Goal: Transaction & Acquisition: Obtain resource

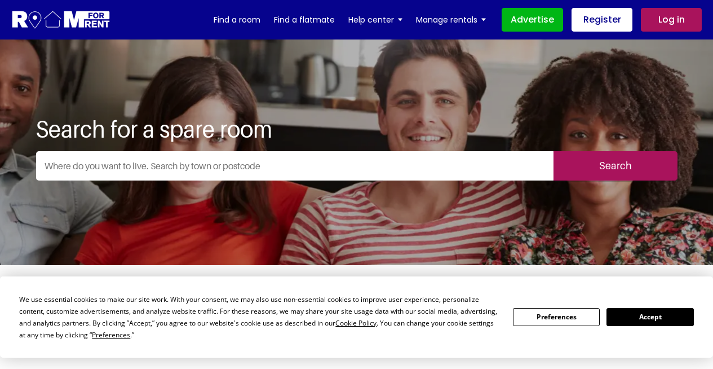
click at [177, 166] on input "text" at bounding box center [294, 165] width 517 height 29
type input "[GEOGRAPHIC_DATA], [GEOGRAPHIC_DATA], [GEOGRAPHIC_DATA]"
click at [588, 159] on input "Search" at bounding box center [615, 165] width 124 height 29
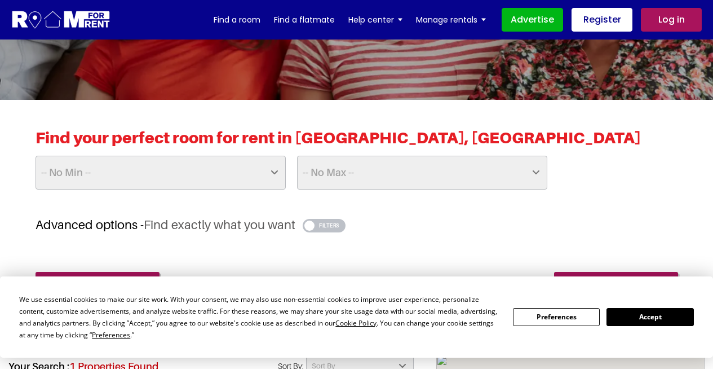
scroll to position [203, 0]
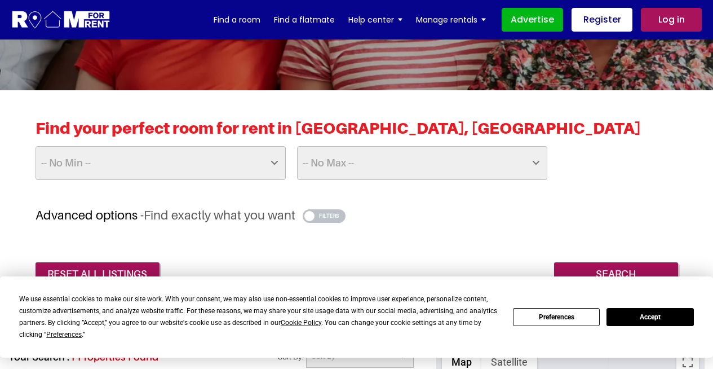
select select "400"
click at [36, 146] on select "-- No Min -- £25 £50 £75 £100 £125 £150 £175 £200 £225 £250 £275 £300 £325 £350…" at bounding box center [161, 163] width 250 height 34
select select "650"
click at [297, 146] on select "-- No Max -- £50 £75 £100 £125 £150 £175 £200 £225 £250 £275 £300 £325 £350 £37…" at bounding box center [422, 163] width 250 height 34
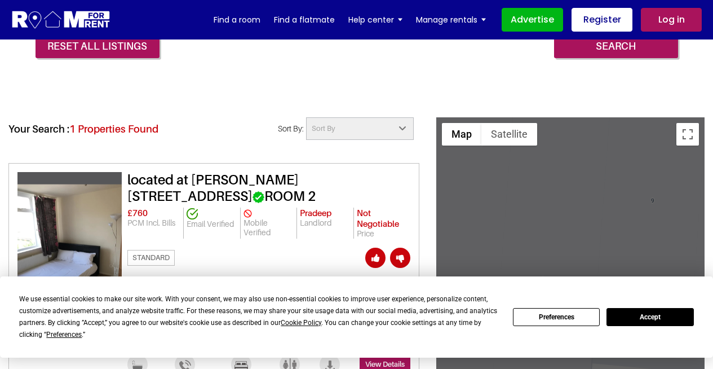
scroll to position [406, 0]
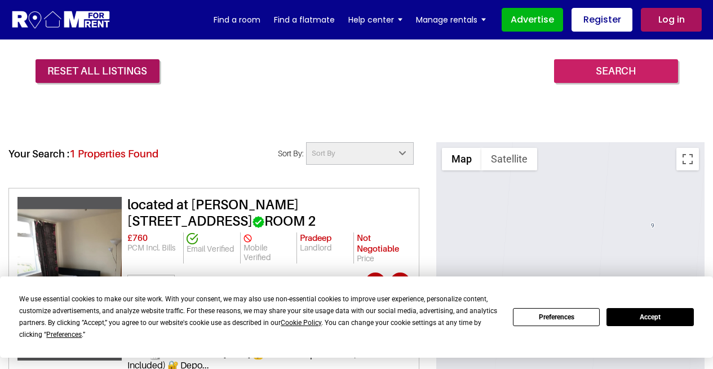
click at [617, 70] on input "Search" at bounding box center [616, 71] width 124 height 24
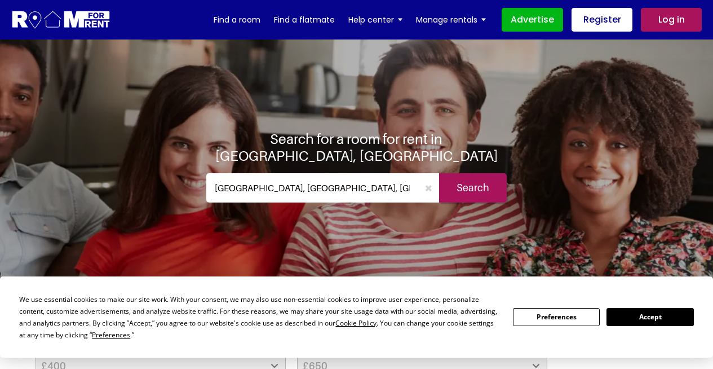
click at [670, 304] on div "We use essential cookies to make our site work. With your consent, we may also …" at bounding box center [356, 316] width 674 height 47
click at [654, 323] on button "Accept" at bounding box center [649, 316] width 87 height 17
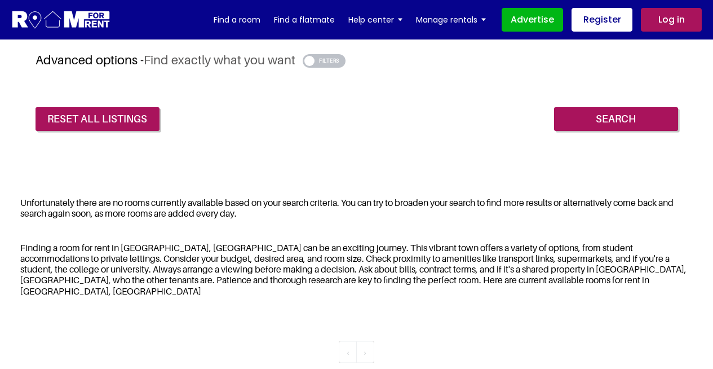
scroll to position [270, 0]
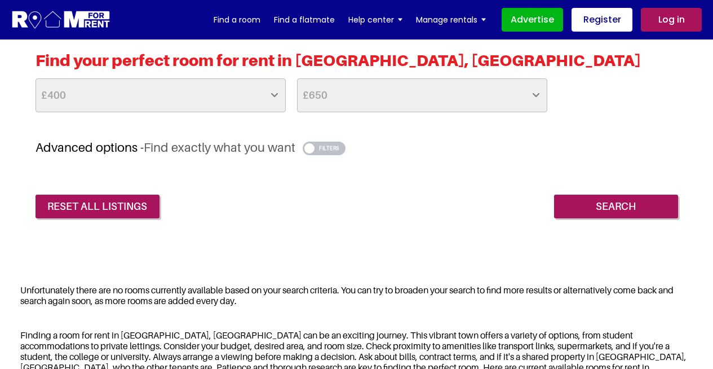
select select
click at [297, 78] on select "-- No Max -- £50 £75 £100 £125 £150 £175 £200 £225 £250 £275 £300 £325 £350 £37…" at bounding box center [422, 95] width 250 height 34
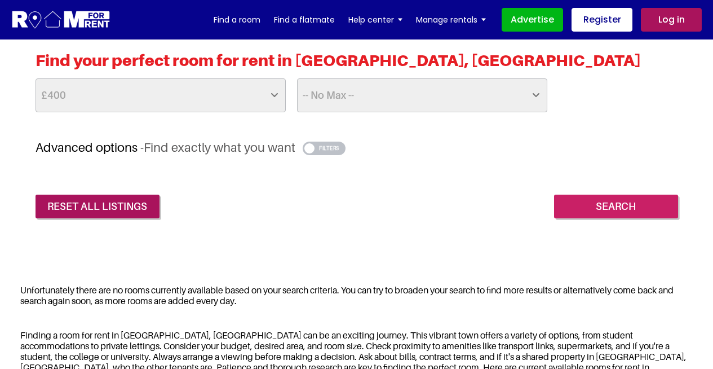
click at [635, 206] on input "Search" at bounding box center [616, 206] width 124 height 24
